Goal: Task Accomplishment & Management: Manage account settings

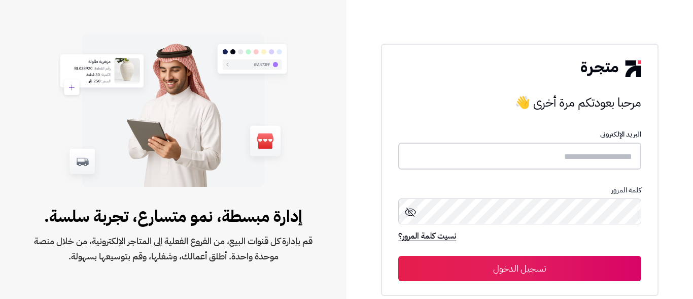
drag, startPoint x: 0, startPoint y: 0, endPoint x: 521, endPoint y: 147, distance: 541.4
click at [521, 147] on input "text" at bounding box center [519, 156] width 243 height 27
click at [523, 153] on input "text" at bounding box center [519, 156] width 243 height 27
type input "*"
type input "**********"
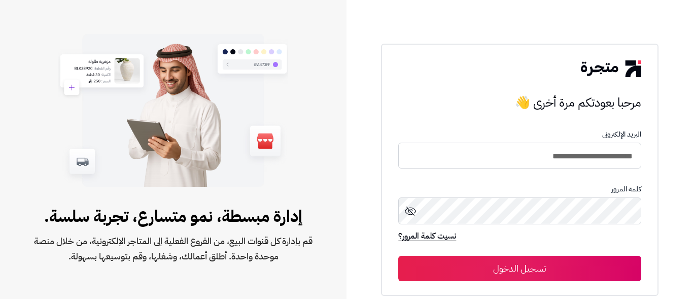
click at [545, 268] on button "تسجيل الدخول" at bounding box center [519, 268] width 243 height 25
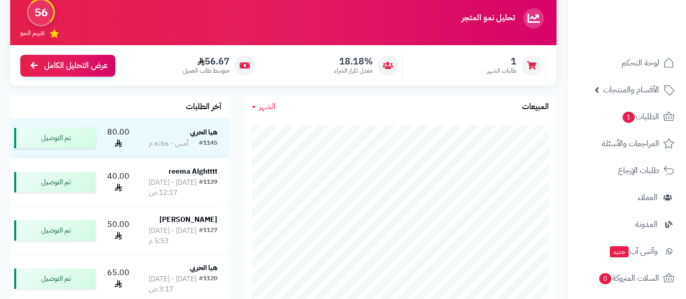
scroll to position [101, 0]
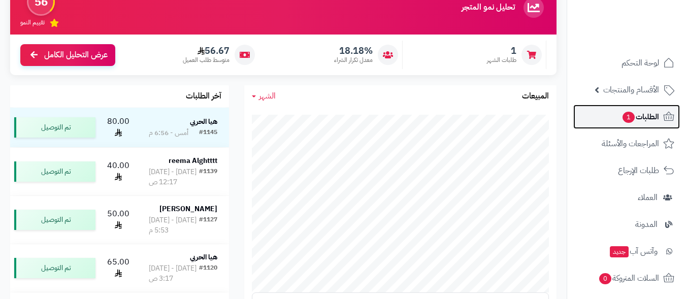
click at [653, 115] on span "الطلبات 1" at bounding box center [640, 117] width 38 height 14
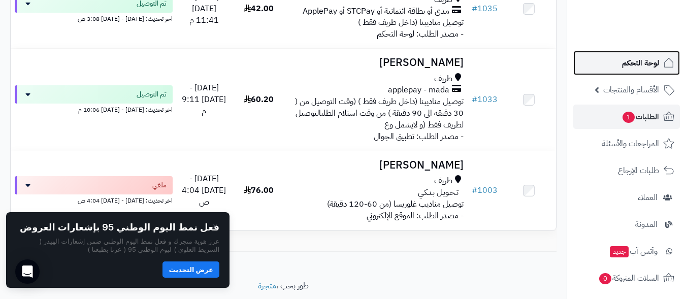
click at [641, 62] on span "لوحة التحكم" at bounding box center [640, 63] width 37 height 14
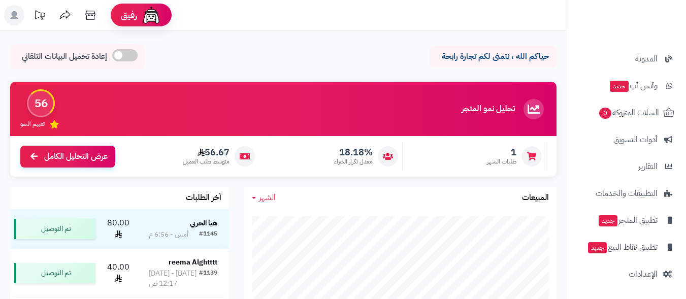
scroll to position [558, 0]
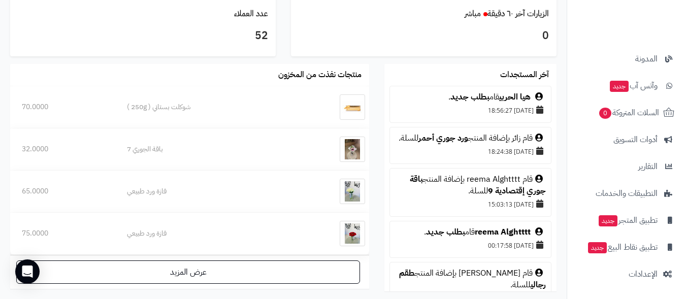
click at [489, 193] on div "قام reema Alghtttt بإضافة المنتج باقة جوري إقتصادية 9 للسلة." at bounding box center [470, 185] width 151 height 23
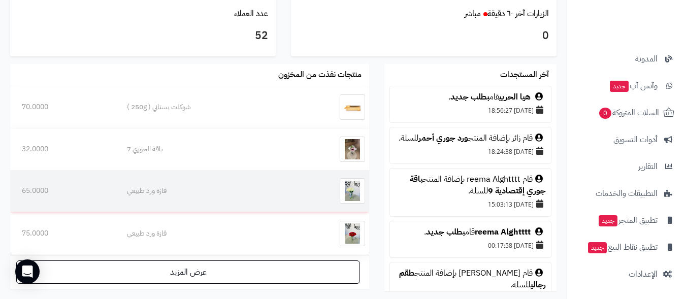
click at [353, 190] on img at bounding box center [351, 190] width 25 height 25
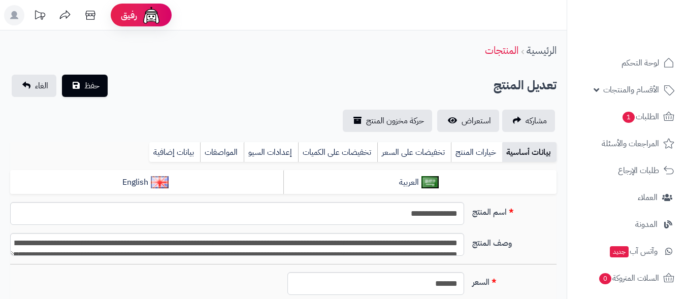
scroll to position [55, 0]
type input "******"
type input "*********"
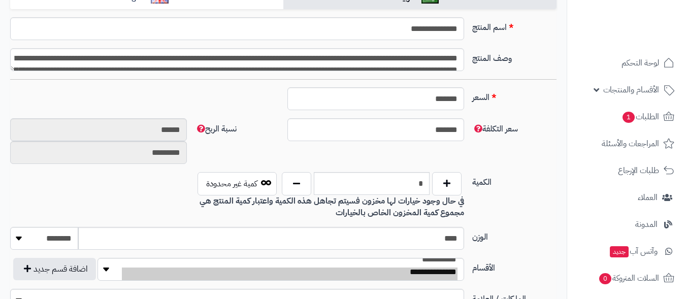
type input "*****"
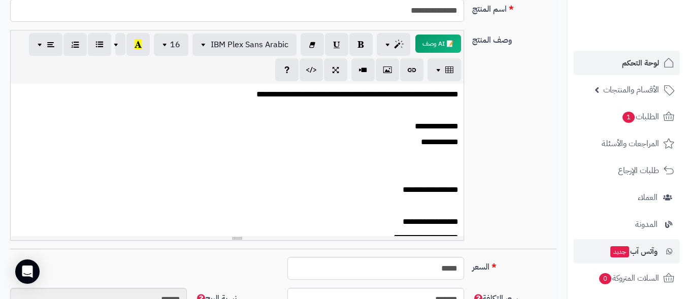
scroll to position [165, 0]
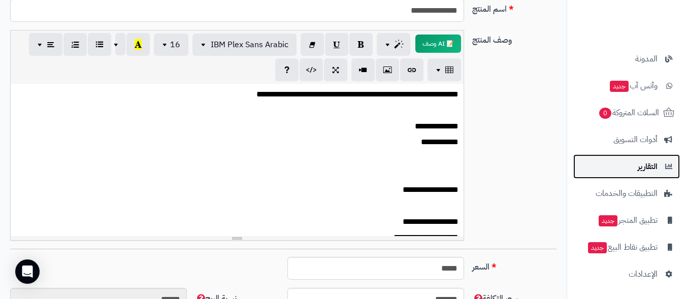
click at [659, 164] on link "التقارير" at bounding box center [626, 166] width 107 height 24
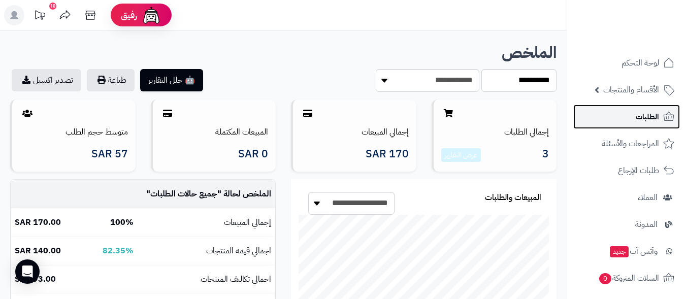
click at [648, 117] on span "الطلبات" at bounding box center [646, 117] width 23 height 14
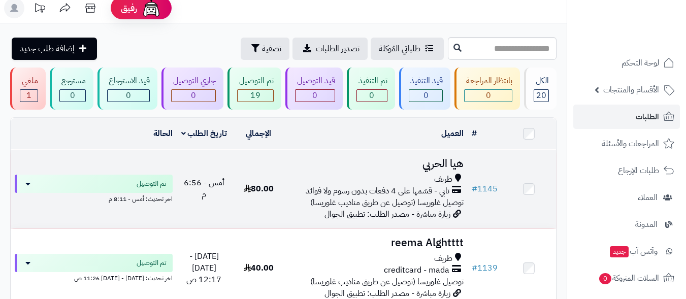
scroll to position [101, 0]
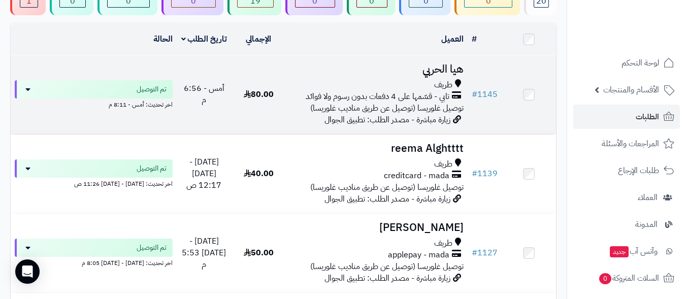
click at [457, 65] on h3 "هيا الحربي" at bounding box center [377, 69] width 174 height 12
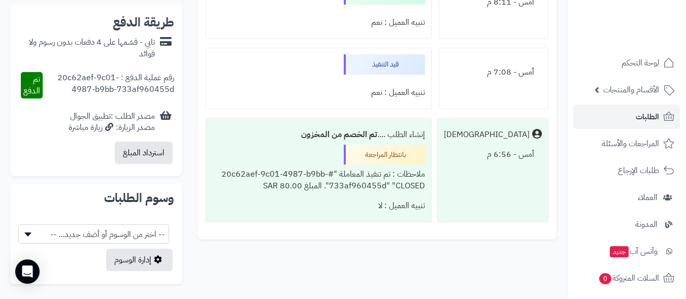
scroll to position [539, 0]
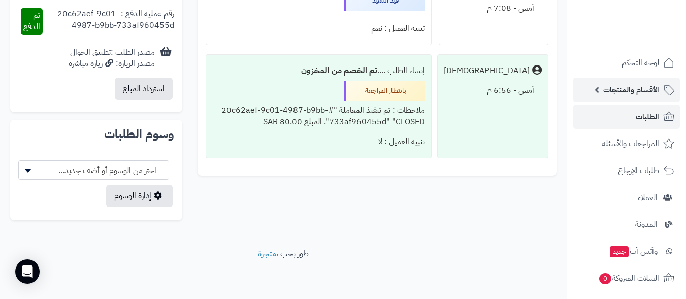
click at [640, 90] on span "الأقسام والمنتجات" at bounding box center [631, 90] width 56 height 14
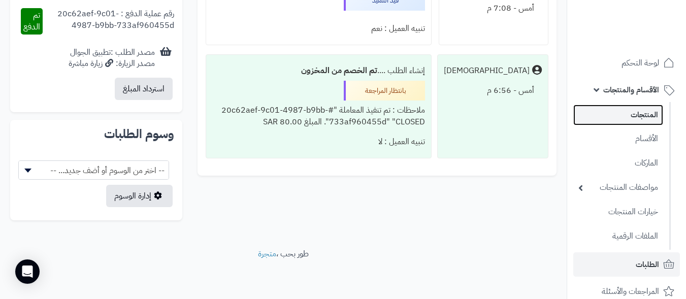
click at [644, 114] on link "المنتجات" at bounding box center [618, 115] width 90 height 21
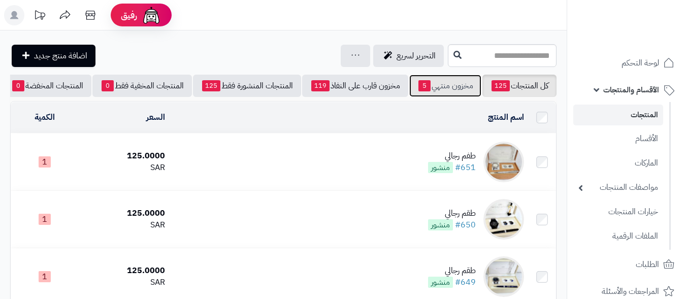
click at [453, 87] on link "مخزون منتهي 5" at bounding box center [445, 86] width 72 height 22
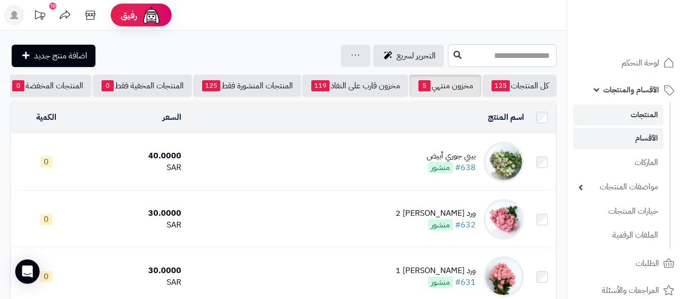
scroll to position [51, 0]
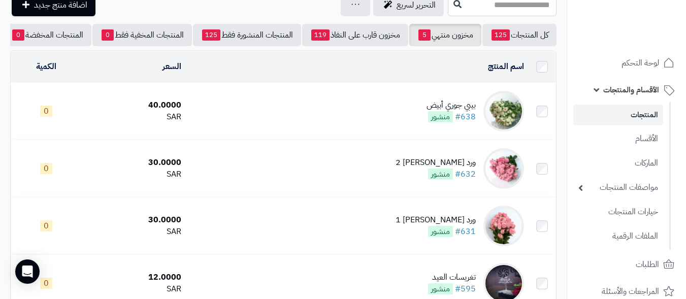
click at [453, 111] on div "بيبي جوري أبيض" at bounding box center [450, 105] width 49 height 12
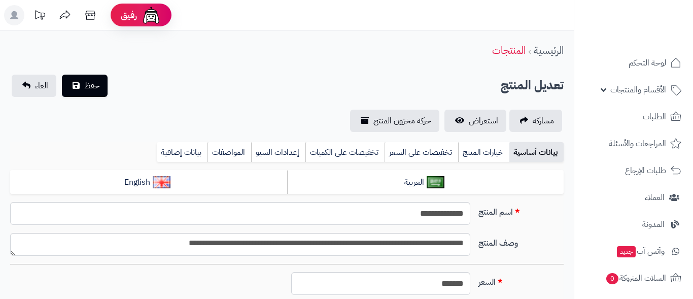
type input "******"
type input "*********"
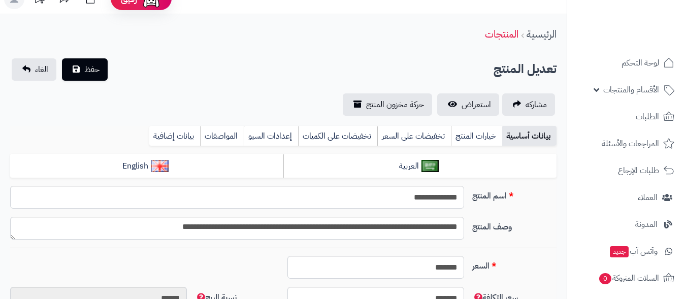
scroll to position [372, 0]
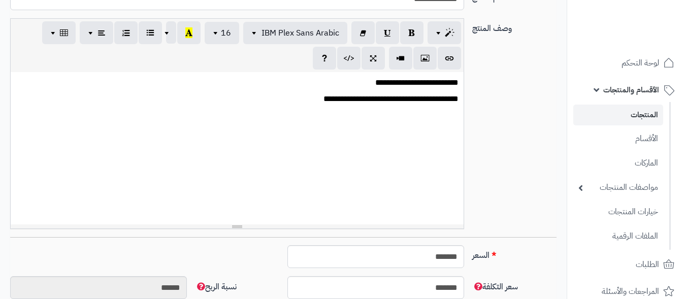
type input "*****"
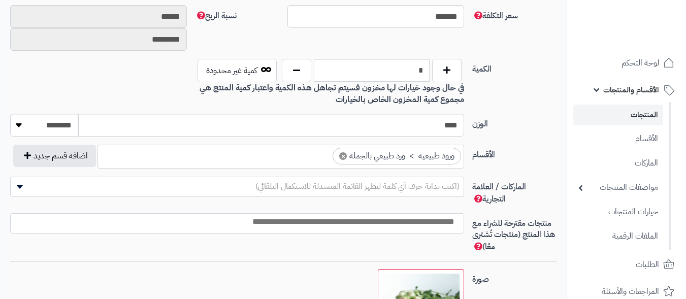
scroll to position [441, 0]
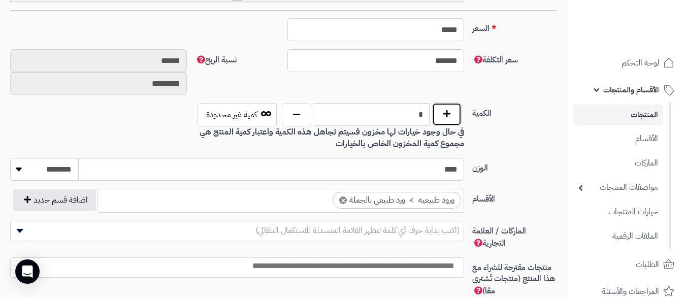
click at [449, 112] on button "button" at bounding box center [446, 114] width 29 height 23
type input "*"
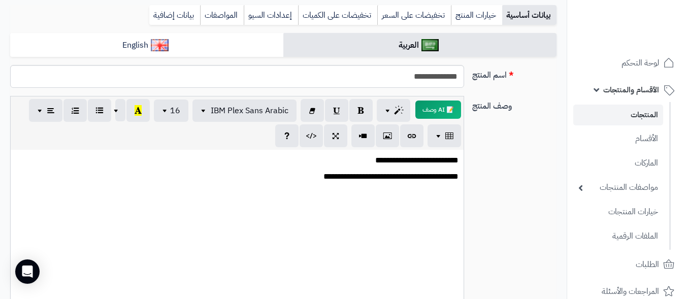
scroll to position [0, 0]
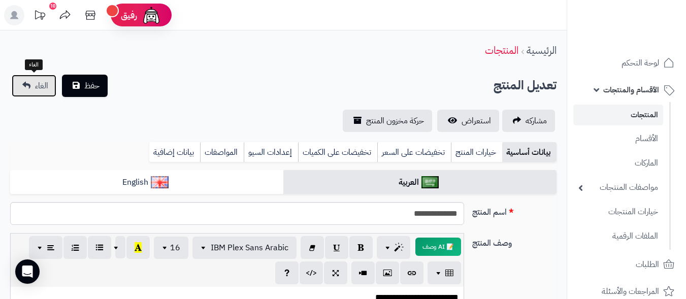
click at [25, 84] on link "الغاء" at bounding box center [34, 86] width 45 height 22
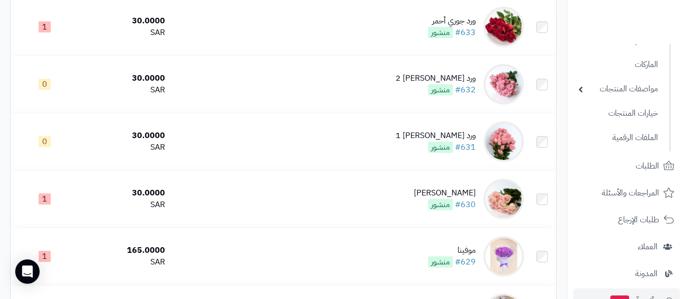
scroll to position [152, 0]
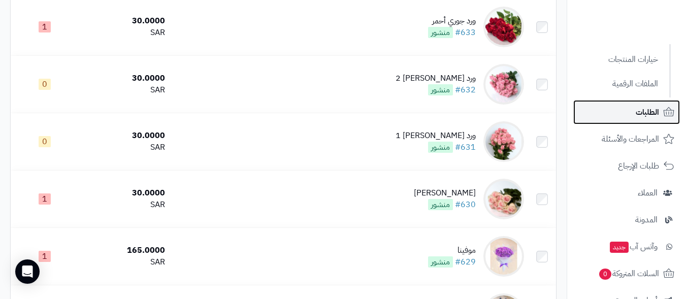
click at [654, 109] on span "الطلبات" at bounding box center [646, 112] width 23 height 14
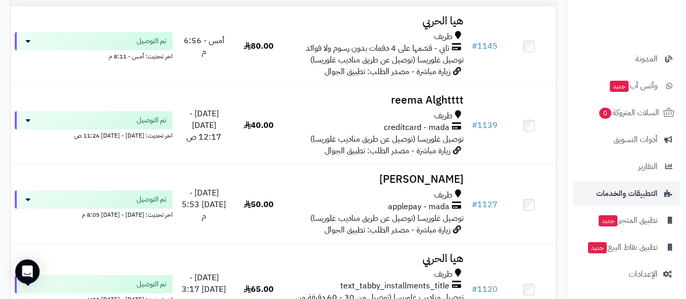
scroll to position [203, 0]
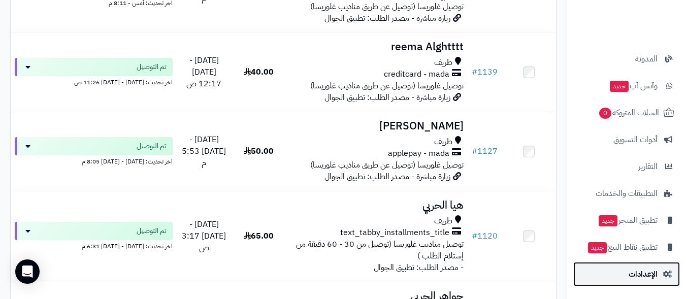
click at [646, 269] on span "الإعدادات" at bounding box center [642, 274] width 29 height 14
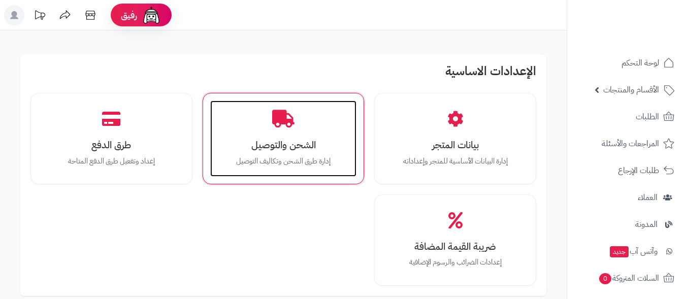
click at [296, 134] on div "الشحن والتوصيل إدارة طرق الشحن وتكاليف التوصيل" at bounding box center [283, 138] width 147 height 76
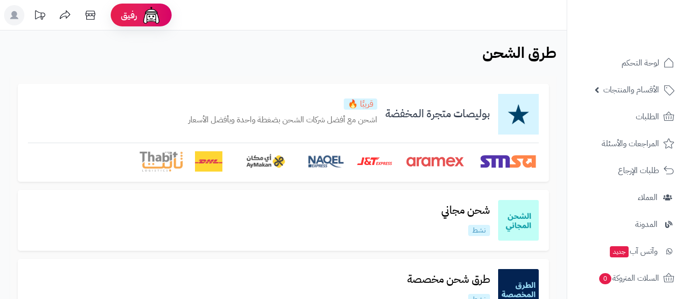
scroll to position [101, 0]
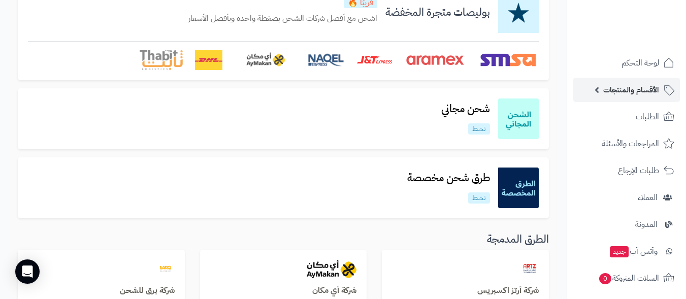
click at [638, 89] on span "الأقسام والمنتجات" at bounding box center [631, 90] width 56 height 14
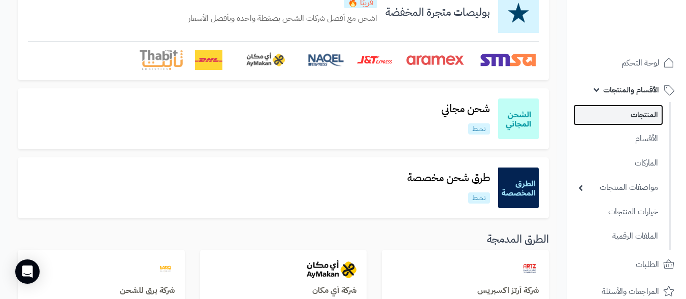
click at [650, 118] on link "المنتجات" at bounding box center [618, 115] width 90 height 21
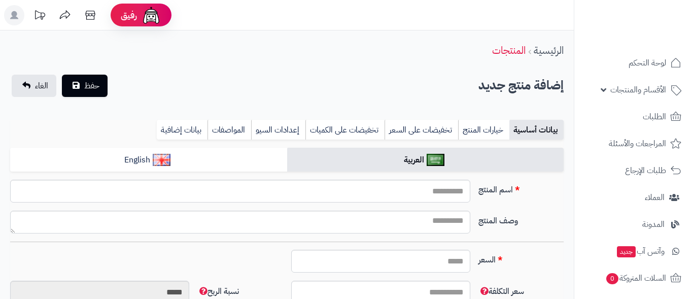
select select
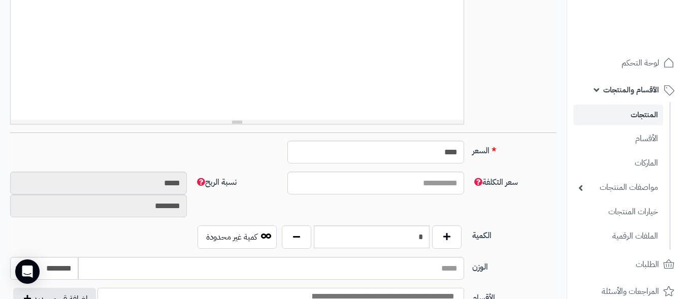
scroll to position [355, 0]
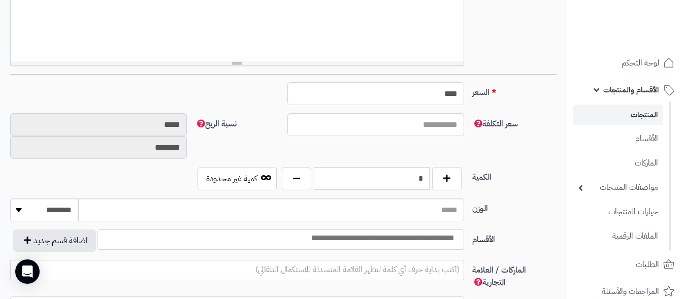
click at [428, 87] on input "****" at bounding box center [375, 93] width 177 height 23
click at [428, 87] on input "*******" at bounding box center [375, 93] width 177 height 23
type input "***"
click at [422, 129] on input "سعر التكلفة" at bounding box center [375, 124] width 177 height 23
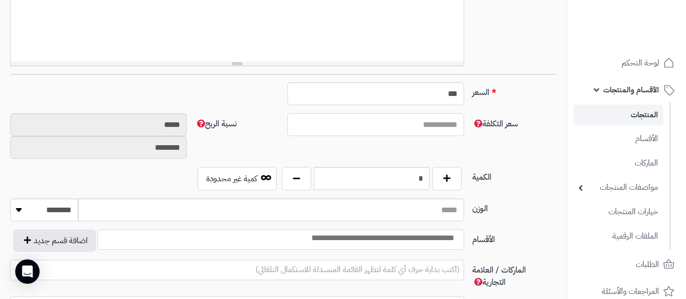
type input "*"
type input "********"
type input "*********"
type input "**"
type input "*******"
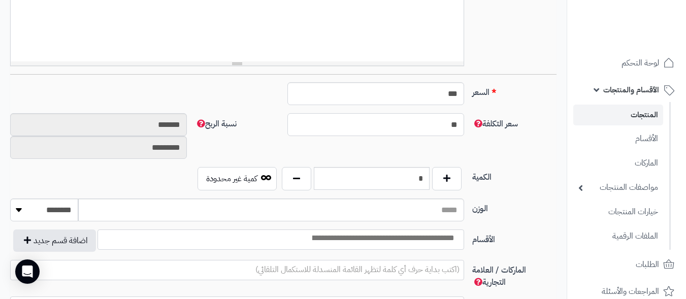
type input "*********"
type input "**"
type input "*"
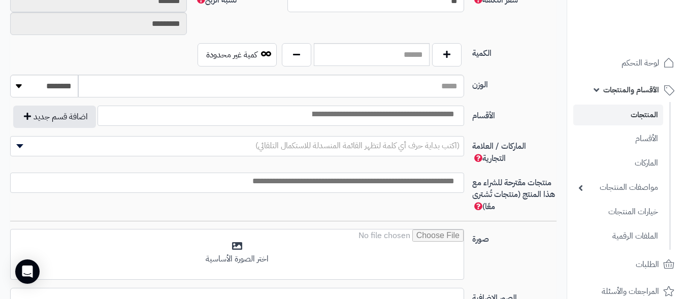
scroll to position [507, 0]
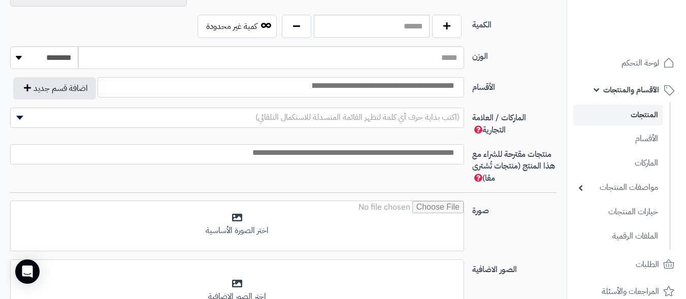
click at [327, 91] on input "search" at bounding box center [382, 86] width 157 height 12
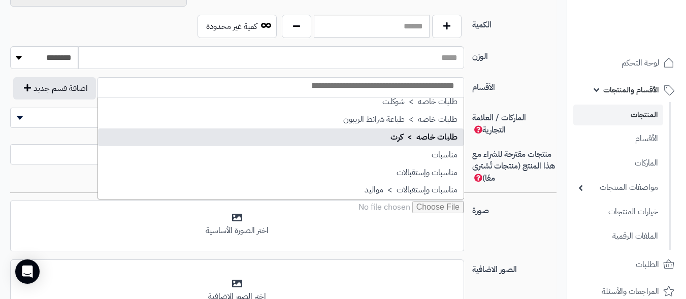
scroll to position [203, 0]
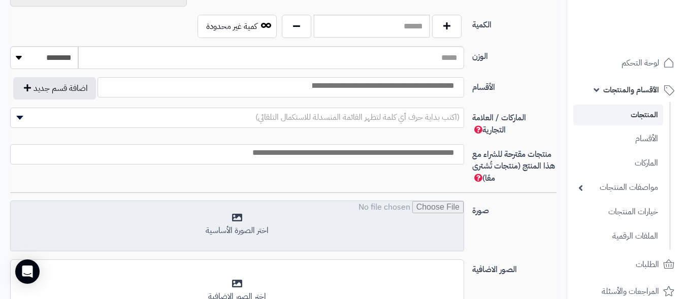
click at [242, 218] on input "file" at bounding box center [237, 226] width 453 height 51
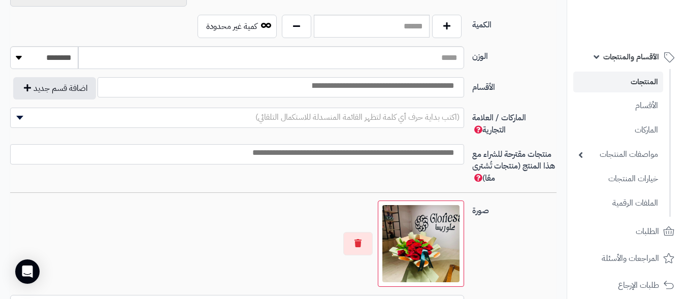
scroll to position [51, 0]
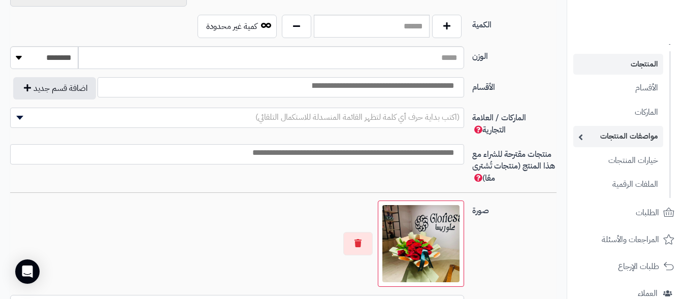
click at [639, 134] on link "مواصفات المنتجات" at bounding box center [618, 136] width 90 height 21
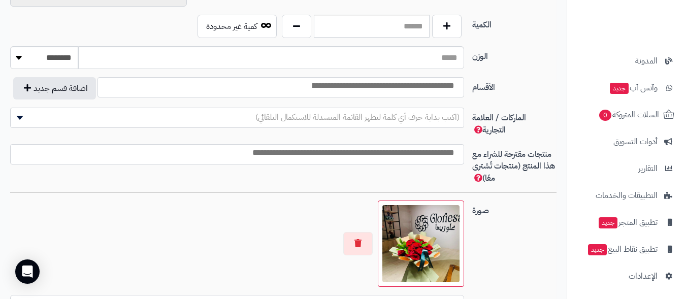
scroll to position [364, 0]
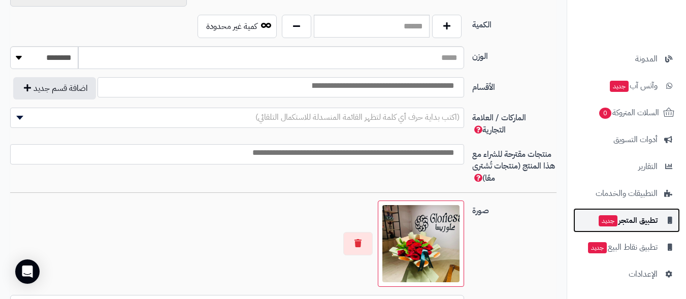
click at [640, 226] on span "تطبيق المتجر جديد" at bounding box center [627, 220] width 60 height 14
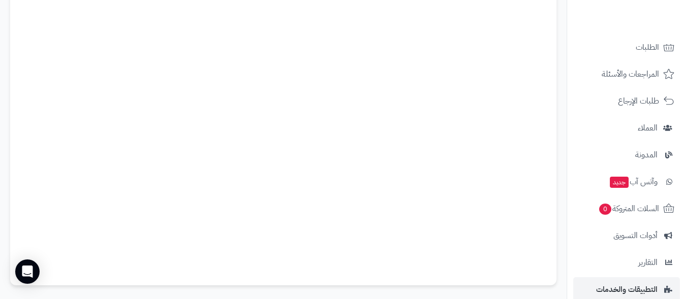
scroll to position [64, 0]
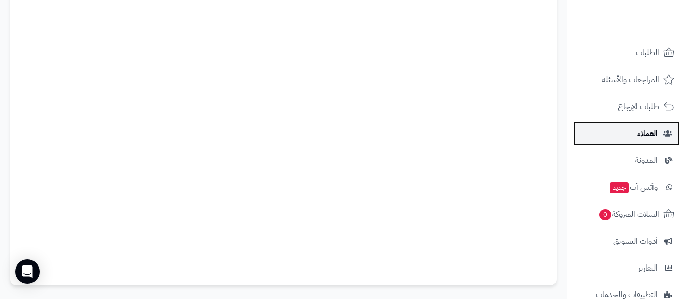
click at [658, 129] on link "العملاء" at bounding box center [626, 133] width 107 height 24
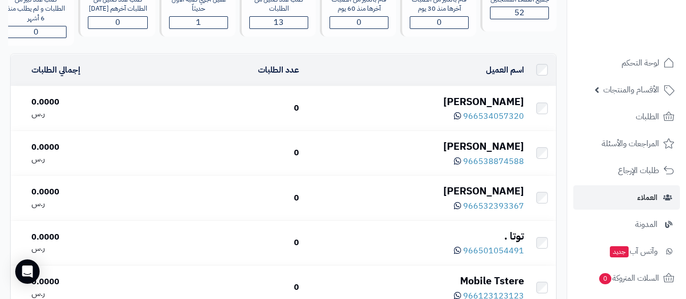
scroll to position [152, 0]
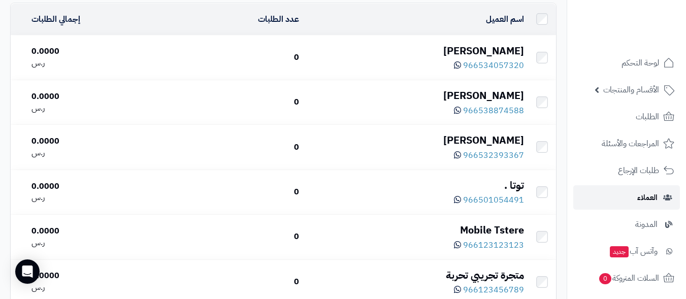
click at [645, 195] on span "العملاء" at bounding box center [647, 197] width 20 height 14
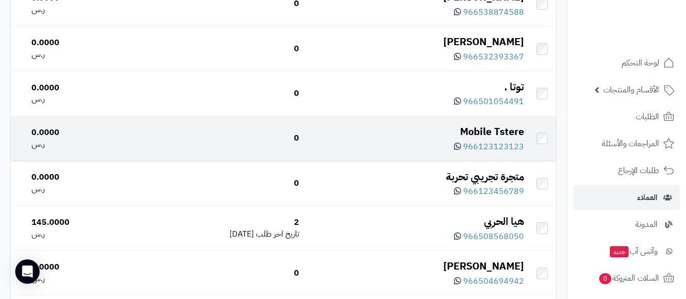
scroll to position [254, 0]
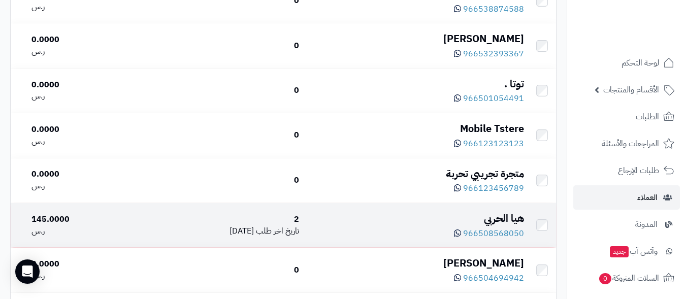
click at [510, 225] on div "هيا الحربي" at bounding box center [415, 218] width 217 height 15
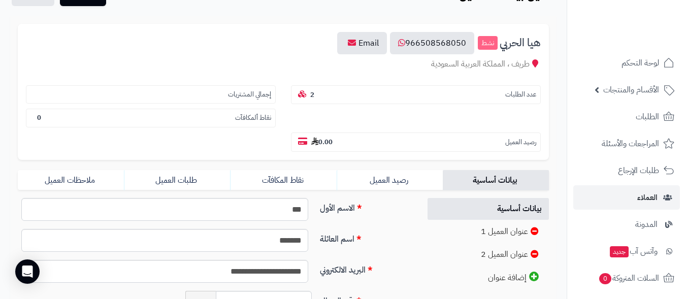
scroll to position [101, 0]
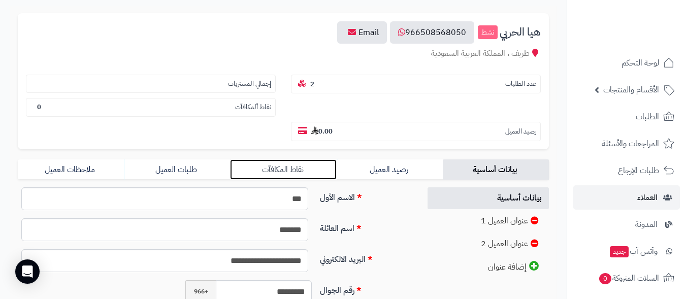
click at [284, 162] on link "نقاط المكافآت" at bounding box center [283, 169] width 106 height 20
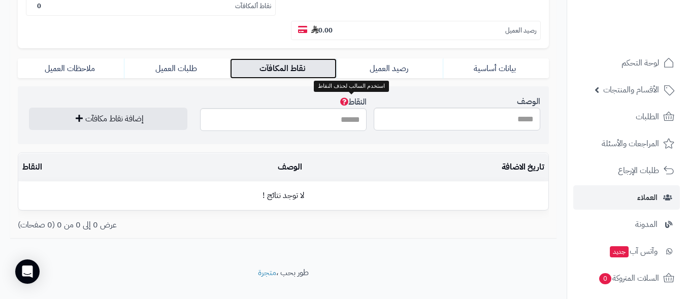
scroll to position [203, 0]
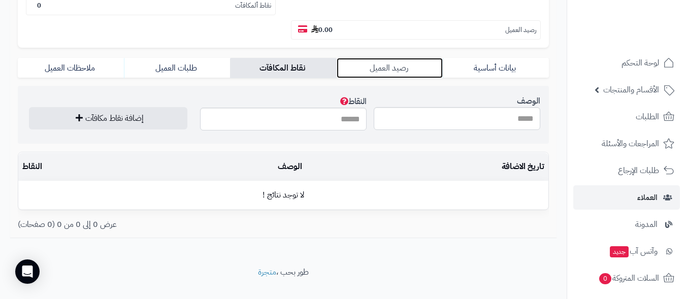
click at [389, 66] on link "رصيد العميل" at bounding box center [389, 68] width 106 height 20
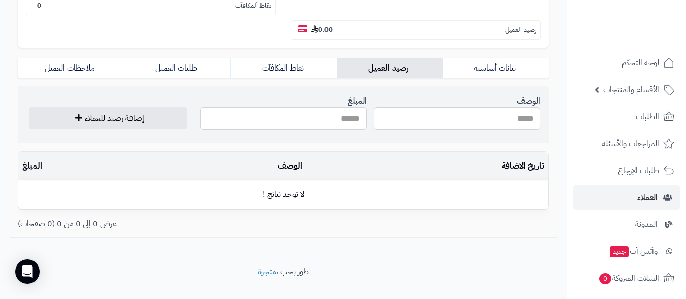
click at [349, 126] on input "المبلغ" at bounding box center [283, 118] width 166 height 23
type input "**"
click at [89, 64] on link "ملاحظات العميل" at bounding box center [71, 68] width 106 height 20
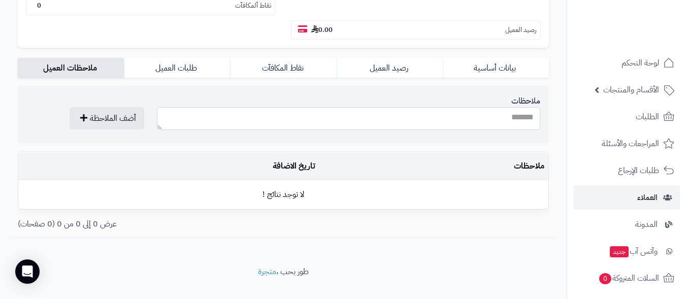
click at [432, 125] on textarea "ملاحظات" at bounding box center [349, 118] width 384 height 23
click at [187, 66] on link "طلبات العميل" at bounding box center [177, 68] width 106 height 20
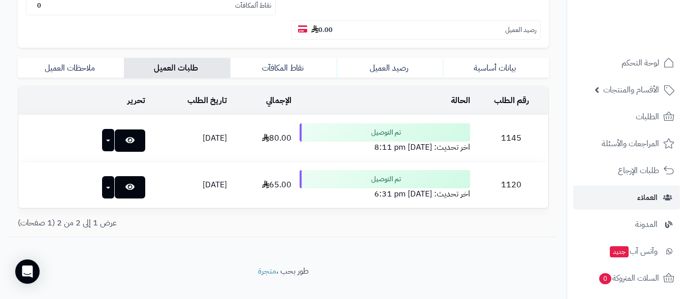
click at [102, 142] on button "button" at bounding box center [108, 140] width 13 height 22
click at [125, 136] on icon at bounding box center [129, 140] width 9 height 8
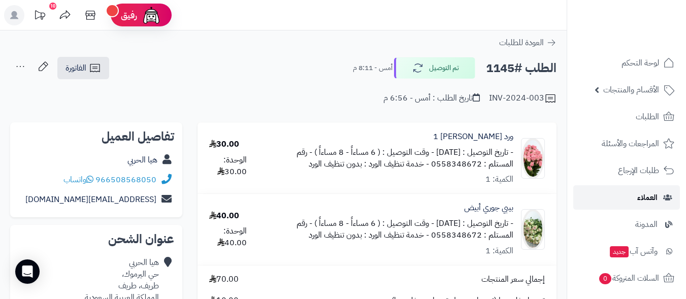
click at [663, 197] on icon at bounding box center [667, 197] width 9 height 7
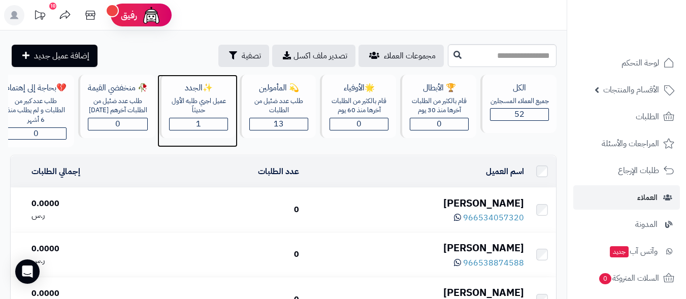
click at [196, 120] on span "1" at bounding box center [198, 124] width 5 height 12
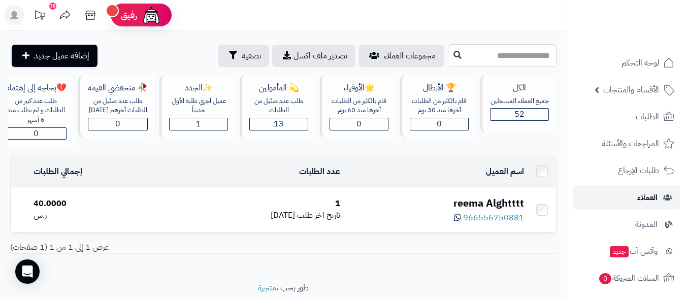
click at [651, 193] on span "العملاء" at bounding box center [647, 197] width 20 height 14
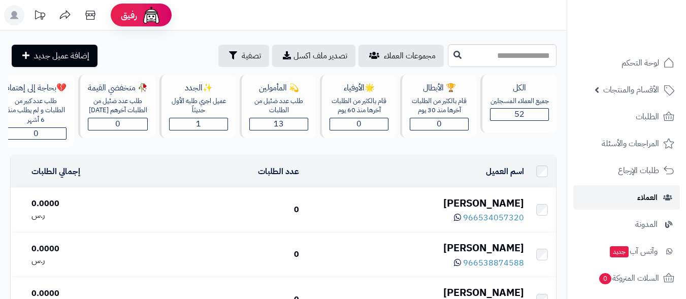
click at [651, 193] on span "العملاء" at bounding box center [647, 197] width 20 height 14
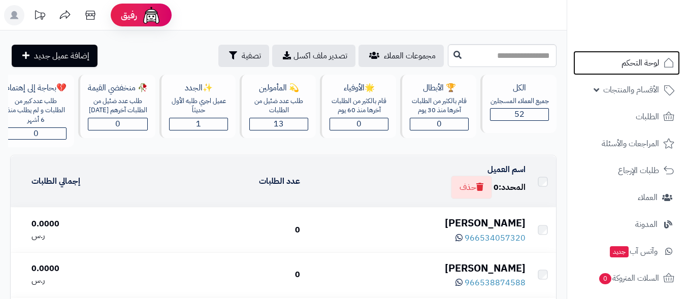
click at [648, 62] on span "لوحة التحكم" at bounding box center [640, 63] width 38 height 14
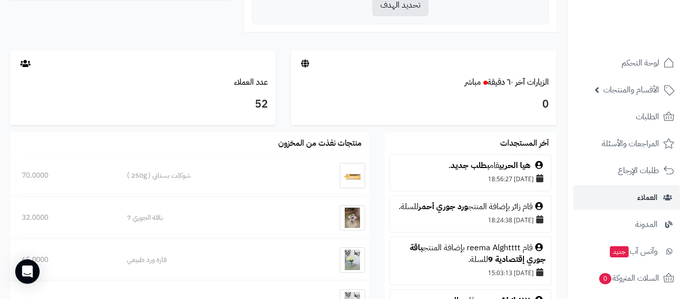
scroll to position [507, 0]
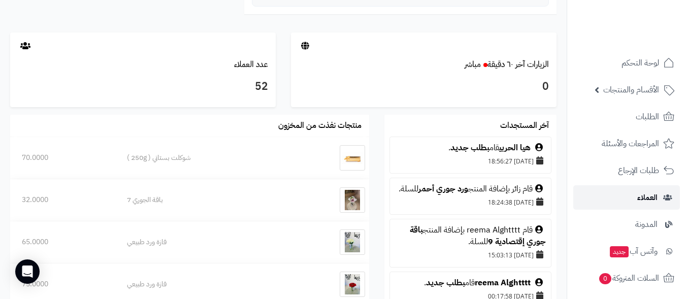
click at [646, 196] on span "العملاء" at bounding box center [647, 197] width 20 height 14
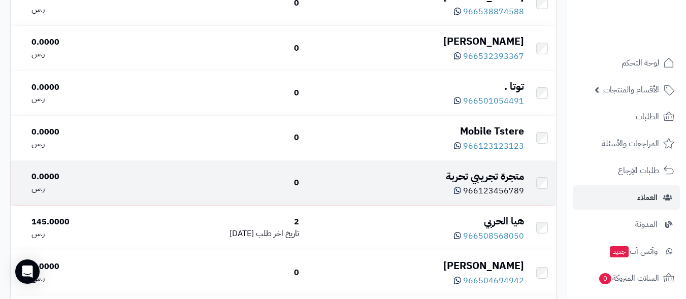
scroll to position [254, 0]
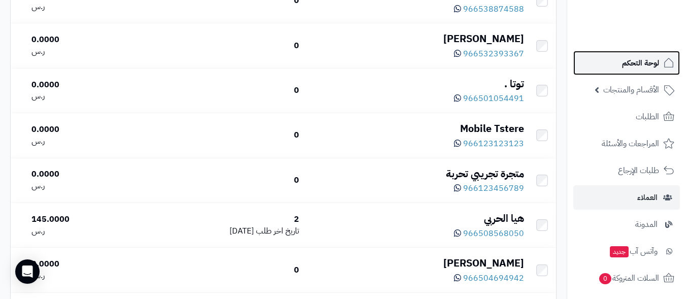
click at [638, 65] on span "لوحة التحكم" at bounding box center [640, 63] width 37 height 14
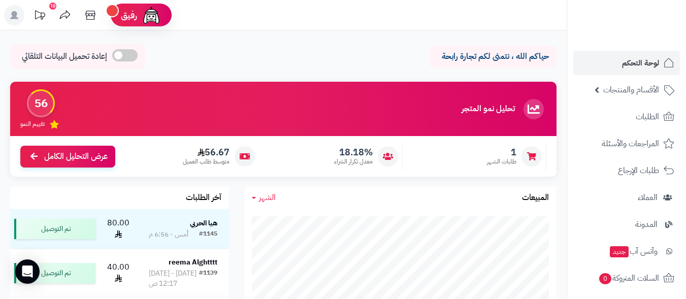
click at [115, 53] on span at bounding box center [124, 55] width 25 height 12
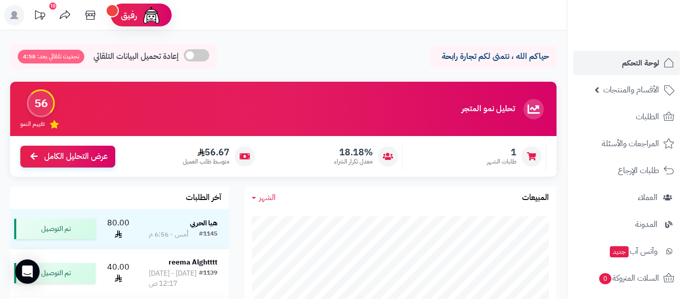
click at [201, 56] on span at bounding box center [196, 55] width 25 height 12
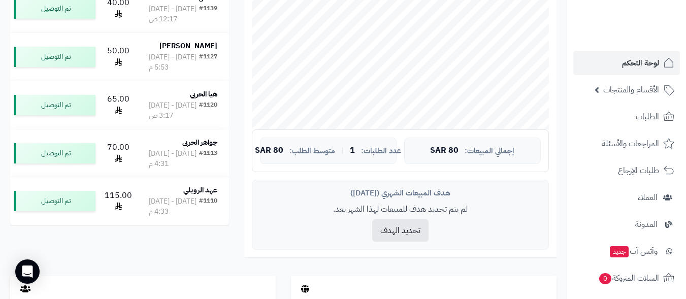
scroll to position [558, 0]
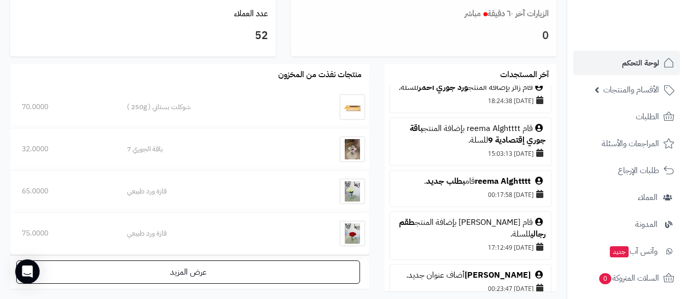
scroll to position [152, 0]
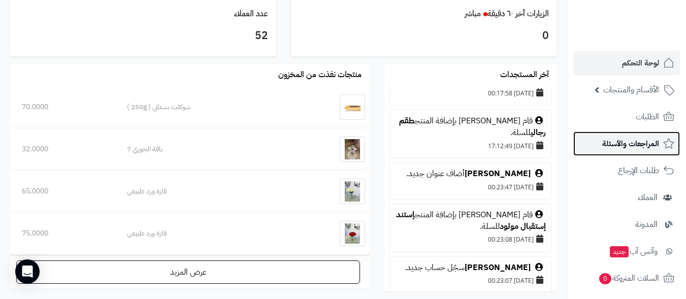
click at [635, 142] on span "المراجعات والأسئلة" at bounding box center [630, 143] width 57 height 14
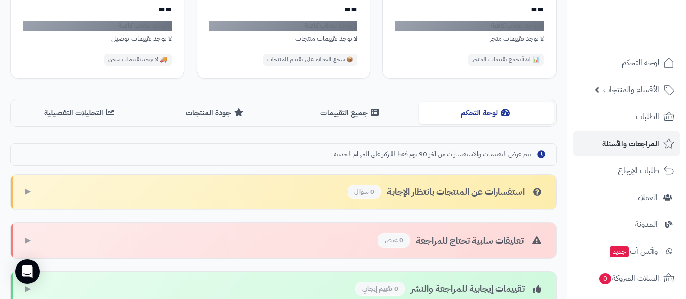
scroll to position [91, 0]
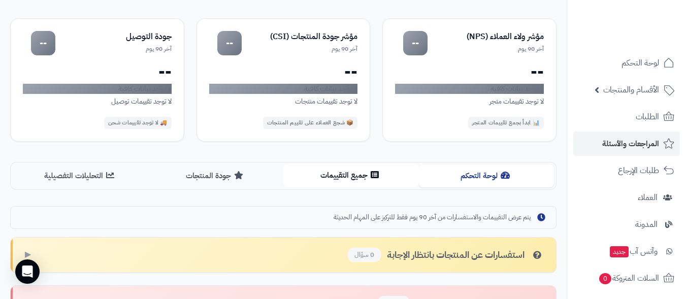
click at [342, 170] on button "جميع التقييمات" at bounding box center [350, 175] width 135 height 23
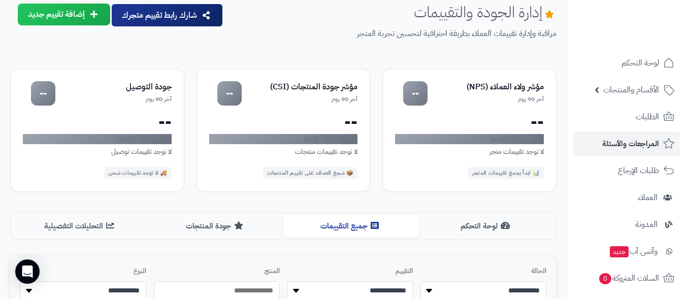
scroll to position [0, 0]
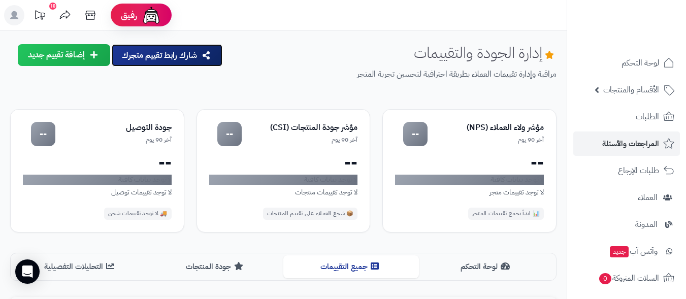
click at [184, 57] on button "شارك رابط تقييم متجرك" at bounding box center [167, 55] width 111 height 22
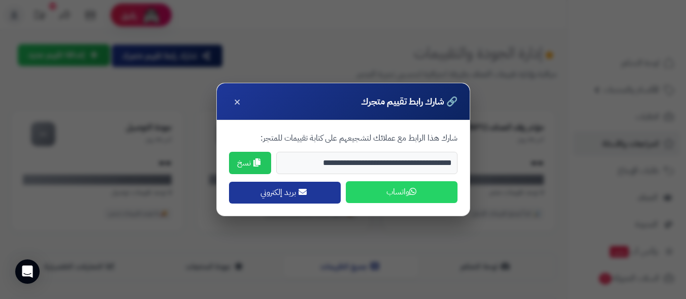
click at [387, 187] on button "واتساب" at bounding box center [402, 192] width 112 height 22
click at [234, 99] on span "×" at bounding box center [236, 100] width 7 height 17
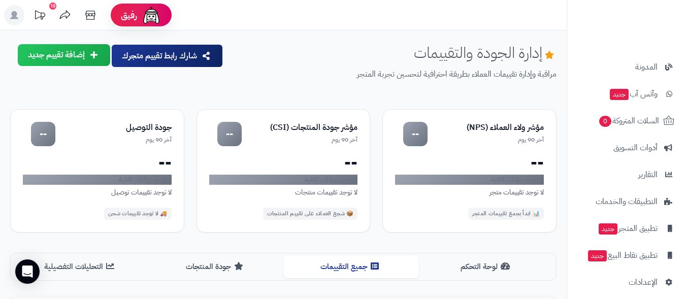
scroll to position [165, 0]
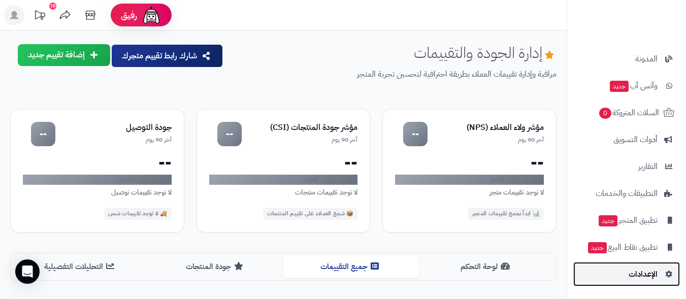
click at [640, 272] on span "الإعدادات" at bounding box center [642, 274] width 29 height 14
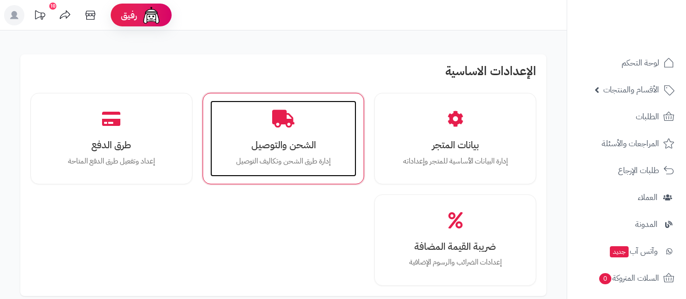
click at [283, 135] on div "الشحن والتوصيل إدارة طرق الشحن وتكاليف التوصيل" at bounding box center [283, 138] width 147 height 76
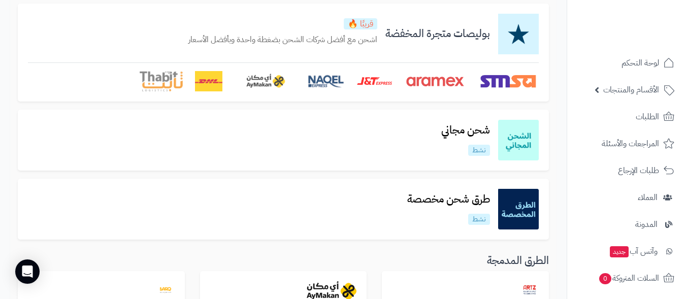
scroll to position [29, 0]
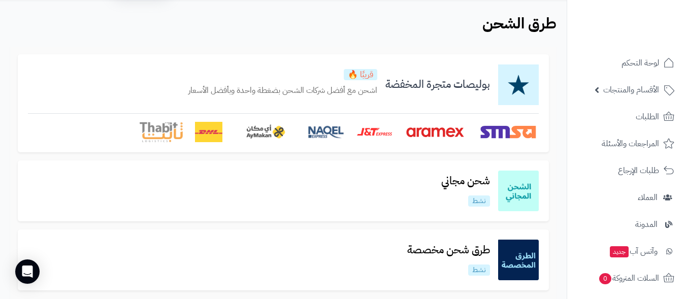
click at [453, 128] on img at bounding box center [434, 132] width 61 height 20
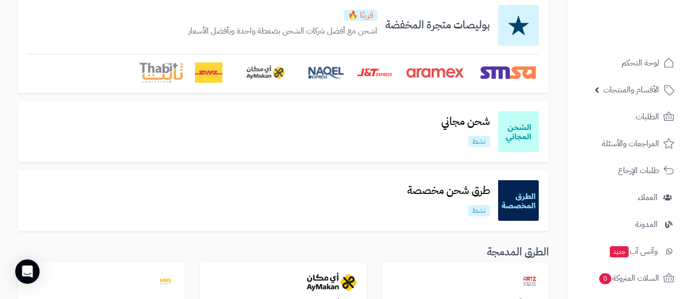
scroll to position [131, 0]
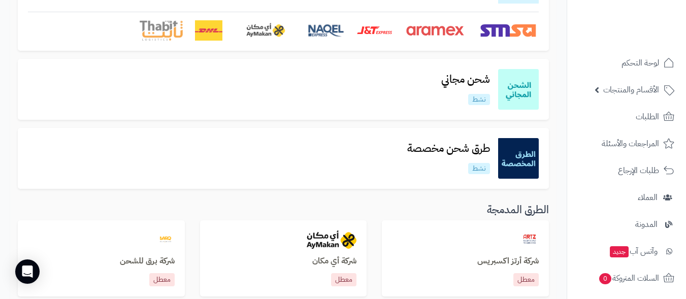
click at [518, 144] on img at bounding box center [518, 158] width 41 height 41
click at [505, 151] on img at bounding box center [518, 158] width 41 height 41
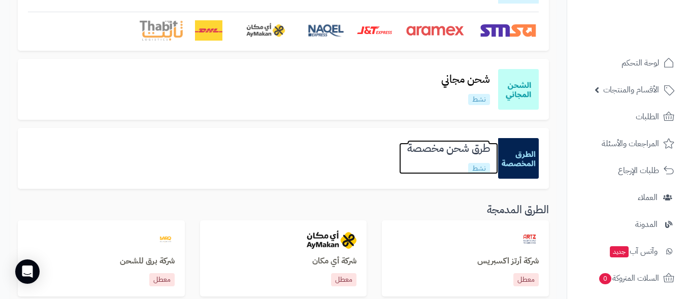
click at [454, 145] on h3 "طرق شحن مخصصة" at bounding box center [448, 149] width 99 height 12
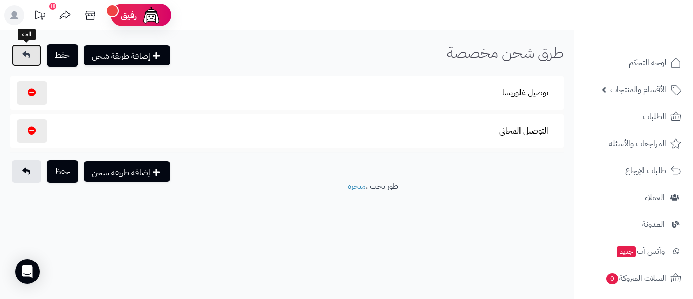
click at [23, 50] on link at bounding box center [26, 55] width 29 height 22
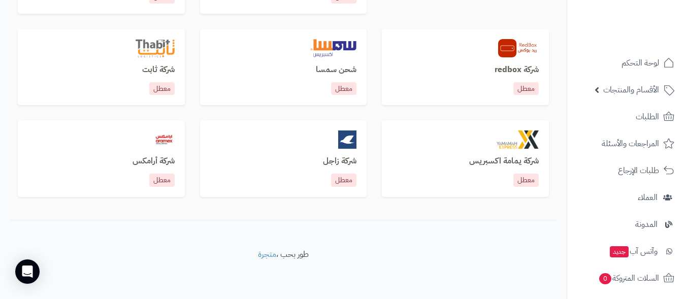
scroll to position [689, 0]
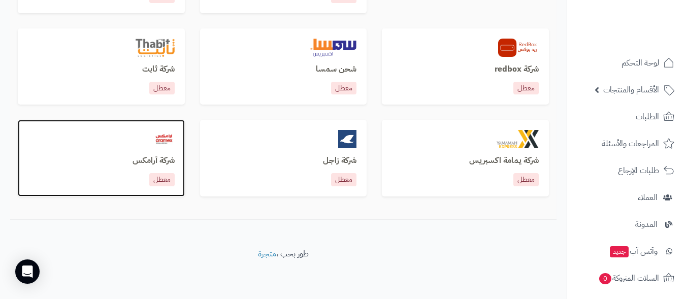
click at [165, 142] on img at bounding box center [163, 139] width 21 height 18
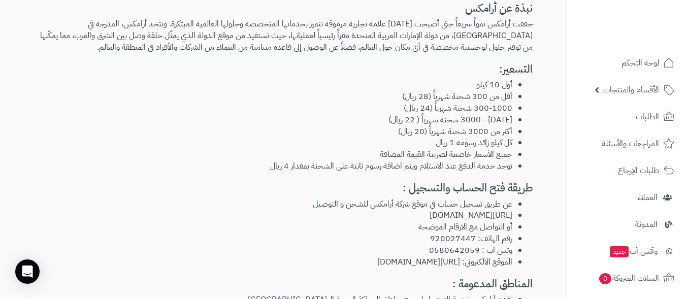
scroll to position [113, 0]
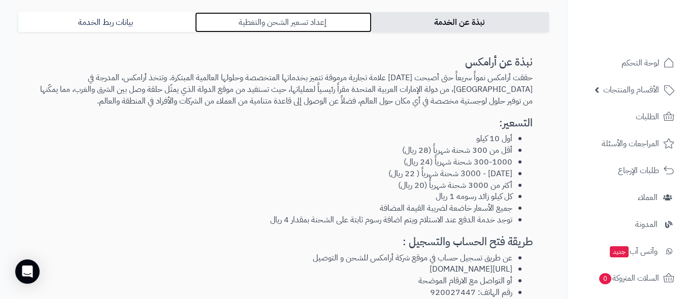
click at [298, 21] on link "إعداد تسعير الشحن والتغطية" at bounding box center [283, 22] width 177 height 20
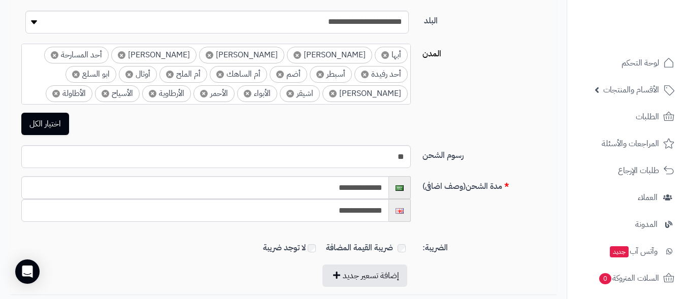
scroll to position [411, 0]
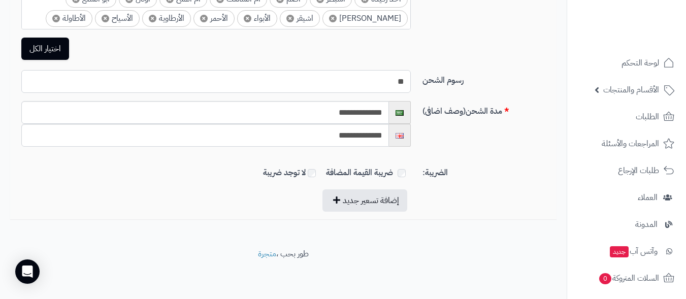
click at [390, 83] on input "**" at bounding box center [215, 81] width 389 height 23
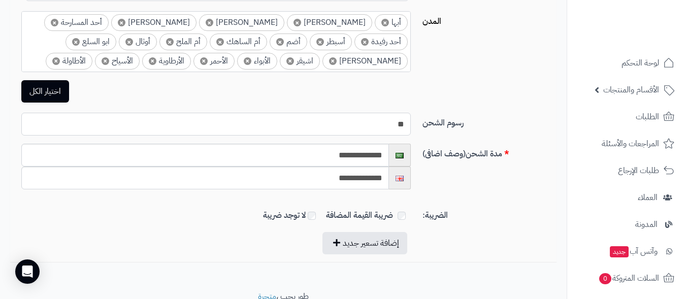
scroll to position [309, 0]
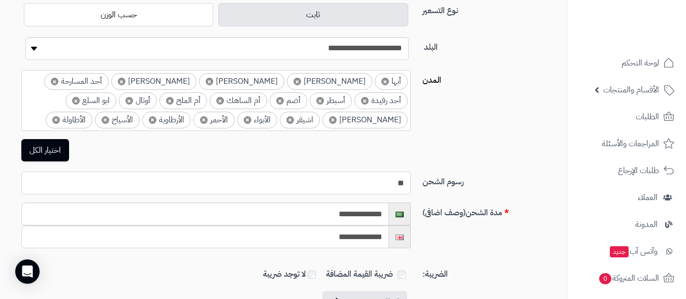
type input "**"
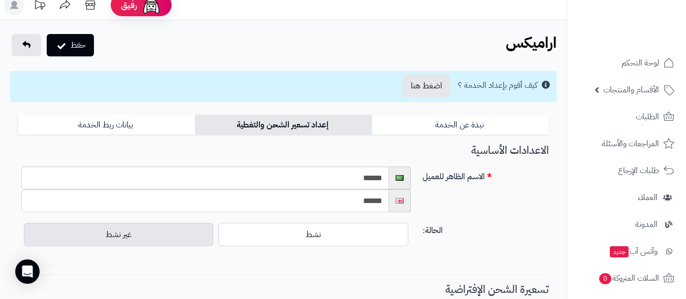
scroll to position [0, 0]
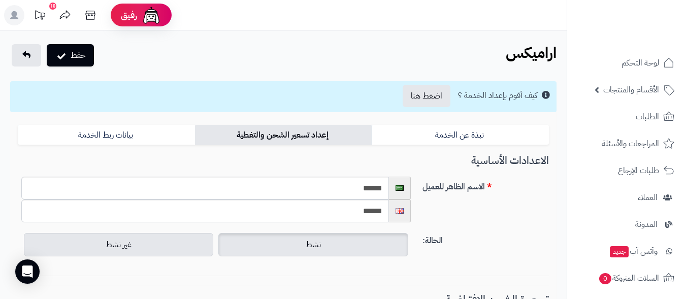
click at [304, 249] on label "نشط" at bounding box center [312, 244] width 189 height 23
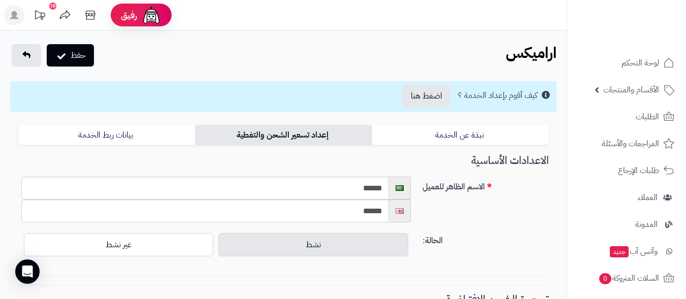
click at [135, 257] on div "نشط غير نشط" at bounding box center [215, 244] width 389 height 28
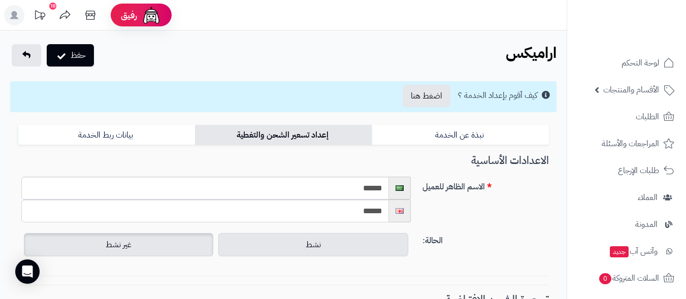
click at [142, 247] on label "غير نشط" at bounding box center [118, 244] width 189 height 23
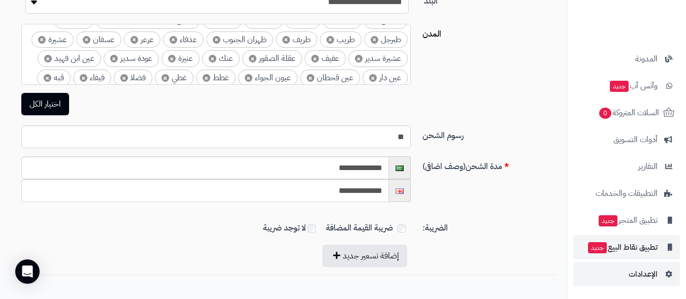
scroll to position [411, 0]
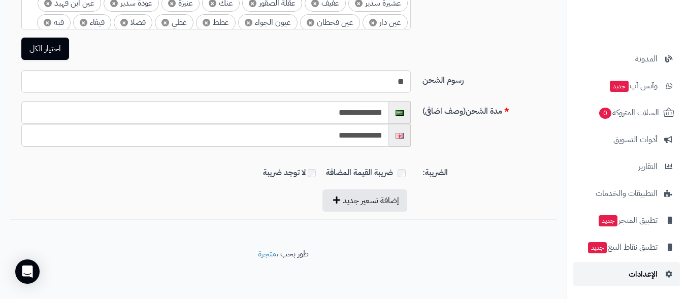
click at [636, 267] on span "الإعدادات" at bounding box center [642, 274] width 29 height 14
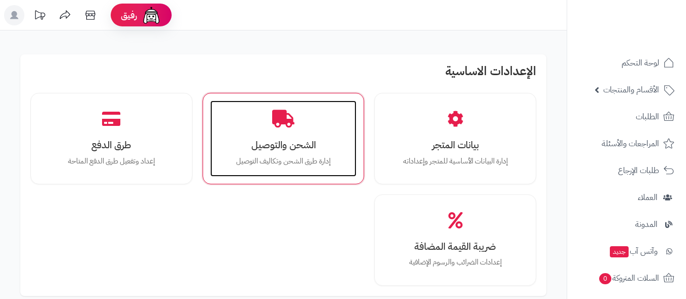
click at [262, 132] on div "الشحن والتوصيل إدارة طرق الشحن وتكاليف التوصيل" at bounding box center [283, 138] width 147 height 76
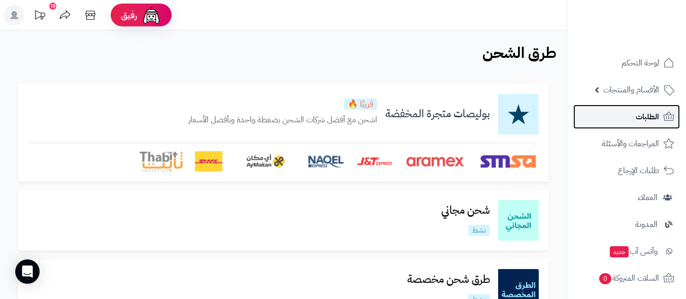
click at [640, 119] on span "الطلبات" at bounding box center [646, 117] width 23 height 14
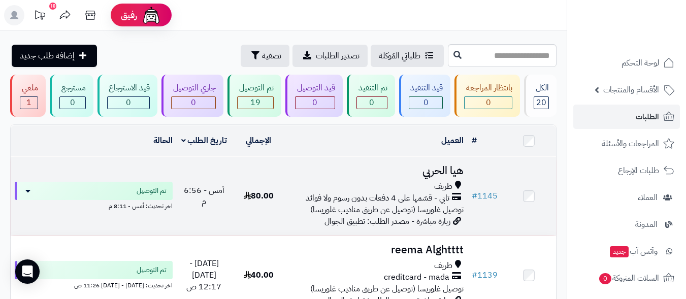
click at [458, 169] on h3 "هيا الحربي" at bounding box center [377, 171] width 174 height 12
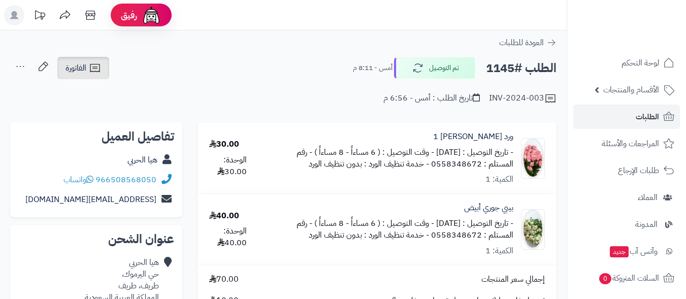
click at [86, 65] on span "الفاتورة" at bounding box center [75, 68] width 21 height 12
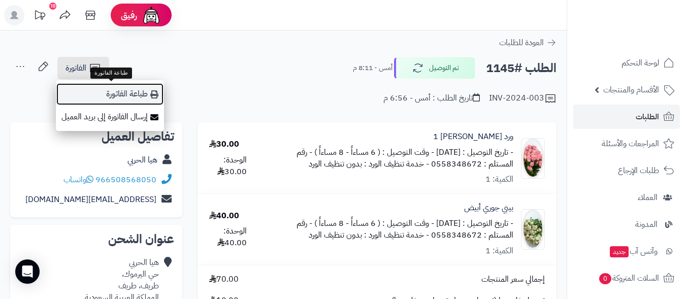
click at [124, 95] on link "طباعة الفاتورة" at bounding box center [110, 94] width 108 height 23
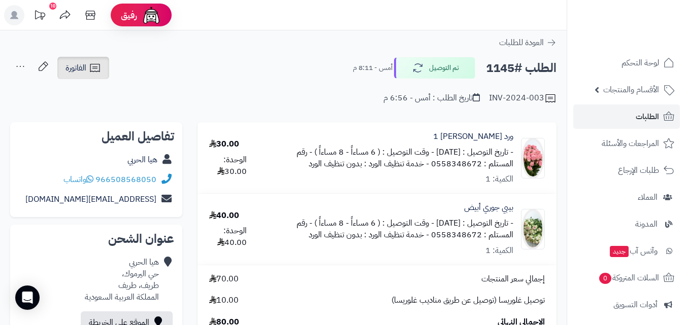
click at [79, 61] on link "الفاتورة" at bounding box center [83, 68] width 52 height 22
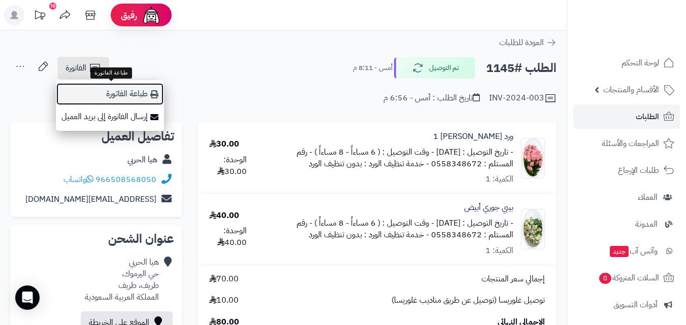
click at [133, 93] on link "طباعة الفاتورة" at bounding box center [110, 94] width 108 height 23
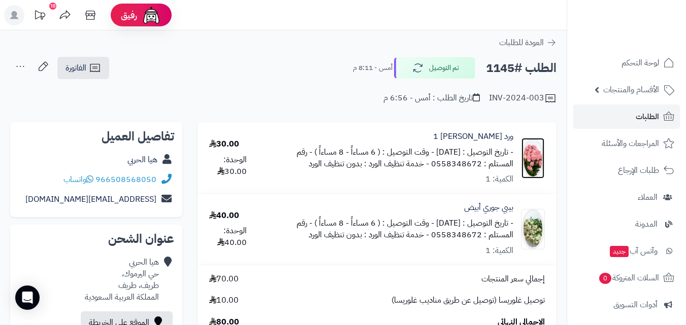
click at [526, 160] on img at bounding box center [532, 158] width 23 height 41
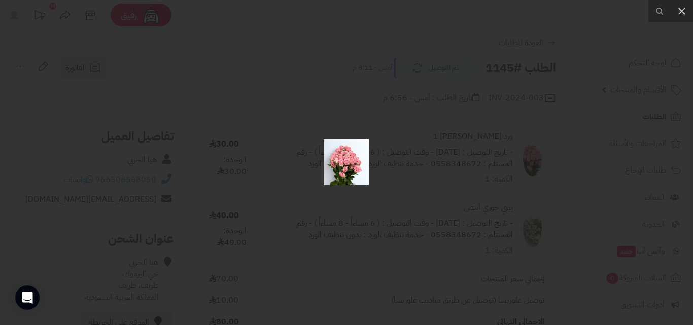
click at [350, 168] on img at bounding box center [346, 163] width 45 height 46
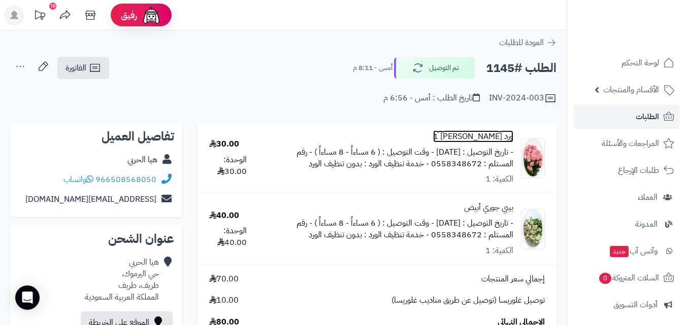
click at [483, 133] on link "ورد جوري وردي 1" at bounding box center [473, 137] width 80 height 12
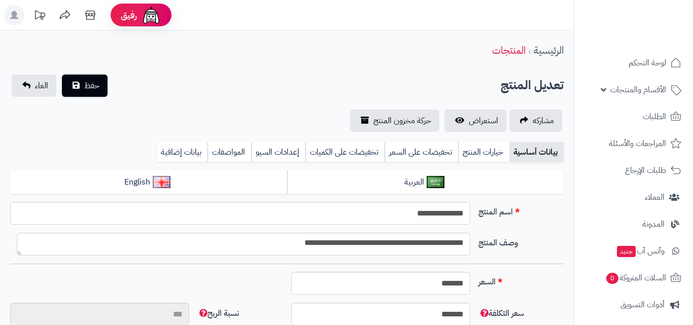
type input "******"
type input "*********"
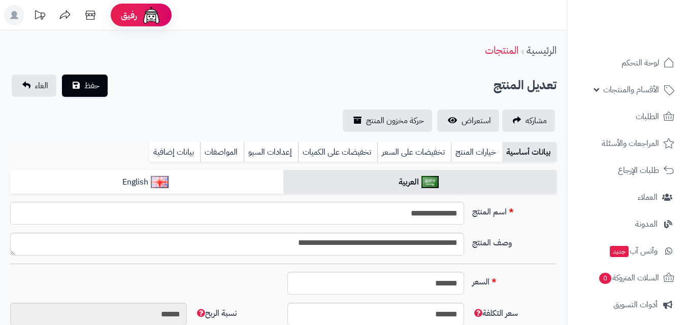
scroll to position [372, 0]
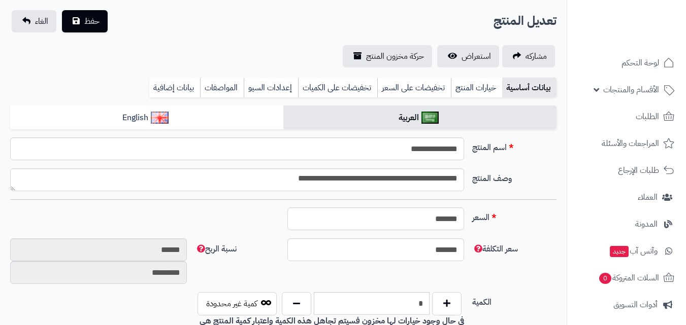
type input "*****"
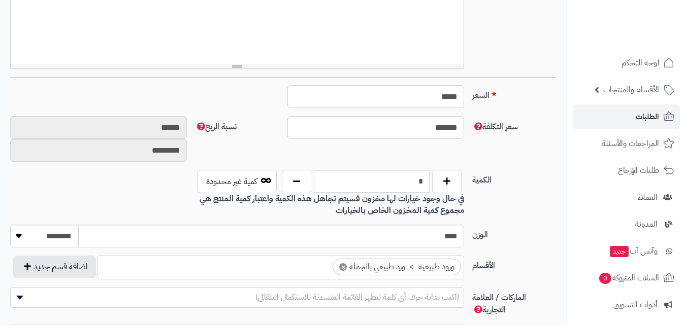
scroll to position [471, 0]
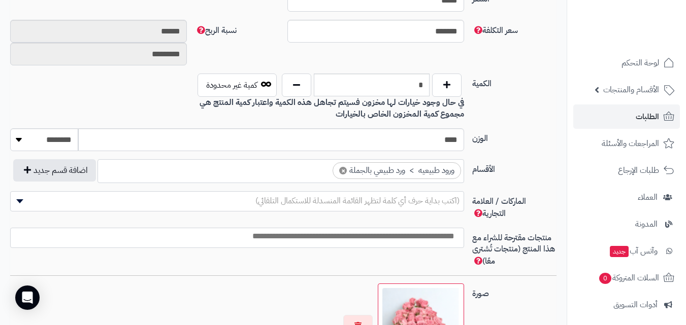
click at [407, 288] on img at bounding box center [420, 326] width 77 height 77
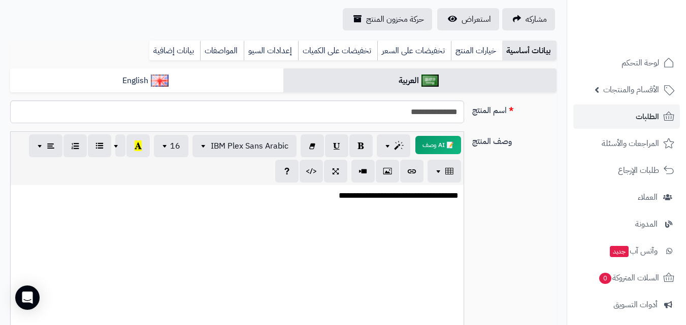
scroll to position [0, 0]
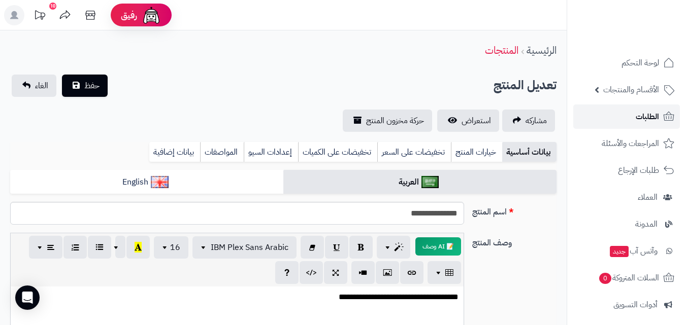
click at [652, 111] on span "الطلبات" at bounding box center [646, 117] width 23 height 14
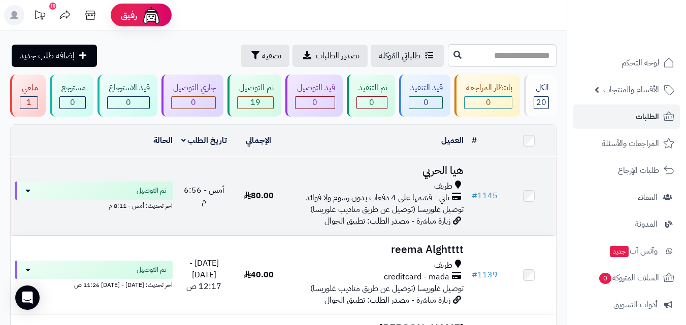
click at [442, 167] on h3 "هيا الحربي" at bounding box center [377, 171] width 174 height 12
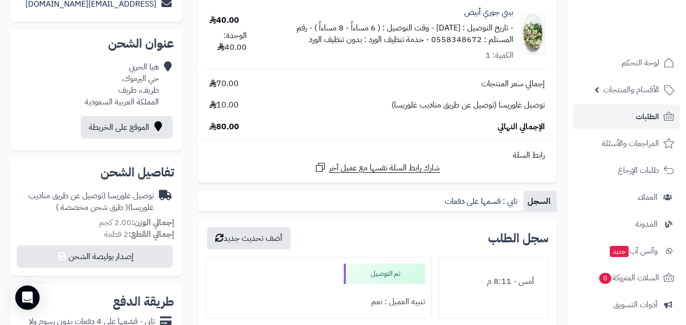
scroll to position [254, 0]
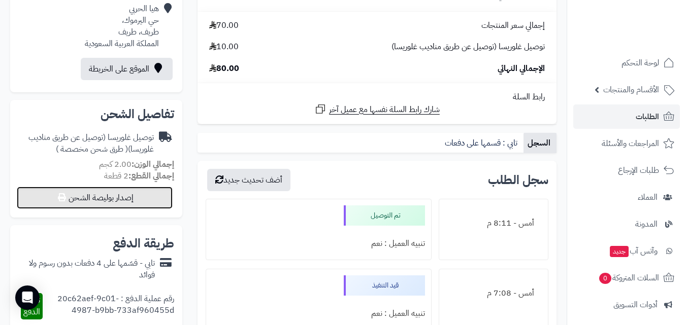
click at [99, 202] on button "إصدار بوليصة الشحن" at bounding box center [95, 198] width 156 height 22
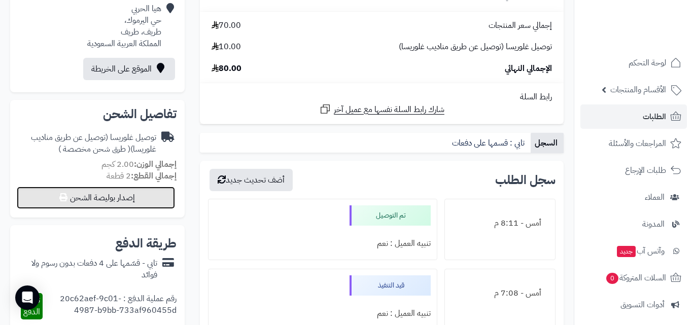
select select
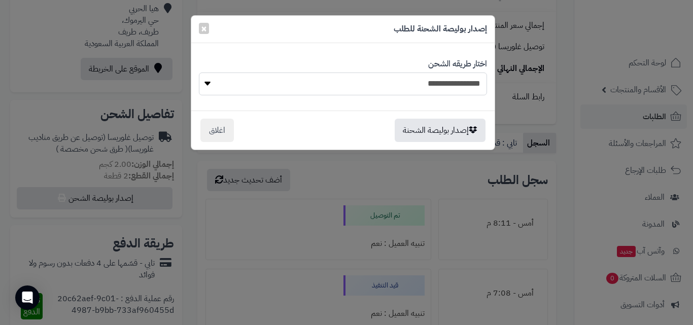
click at [232, 78] on select "**********" at bounding box center [343, 84] width 288 height 23
click at [214, 129] on button "اغلاق" at bounding box center [216, 129] width 33 height 23
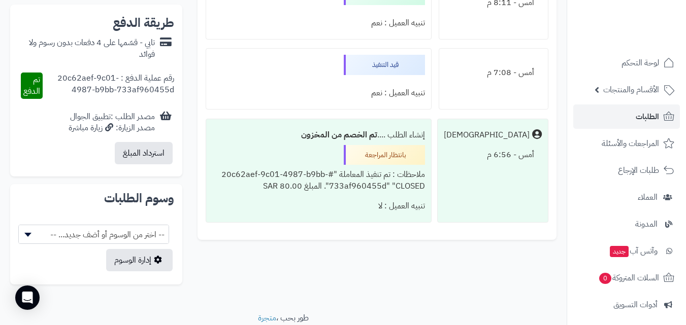
scroll to position [457, 0]
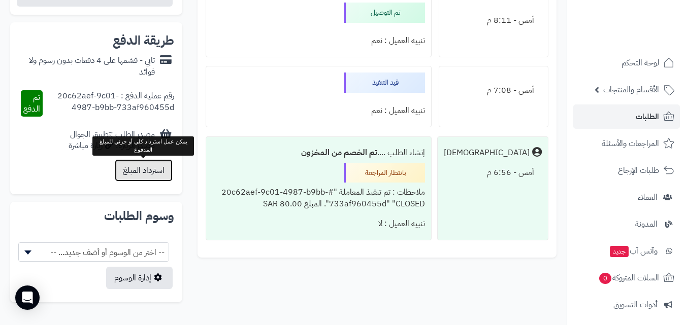
click at [146, 169] on button "استرداد المبلغ" at bounding box center [144, 170] width 58 height 22
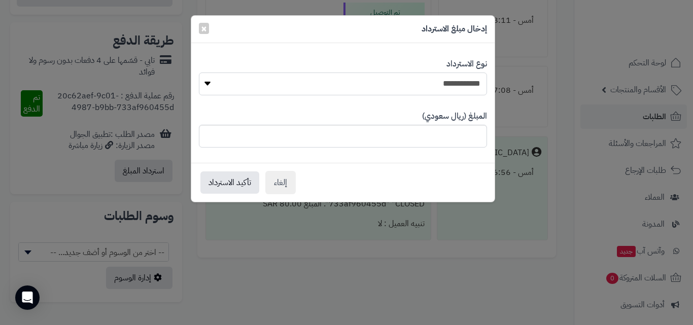
click at [427, 84] on select "**********" at bounding box center [343, 84] width 288 height 23
click at [207, 30] on button "×" at bounding box center [204, 27] width 10 height 11
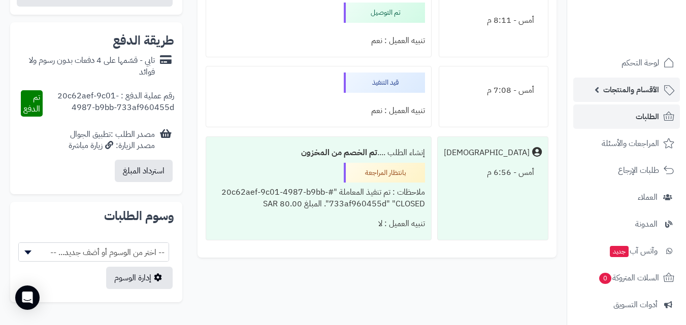
click at [637, 91] on span "الأقسام والمنتجات" at bounding box center [631, 90] width 56 height 14
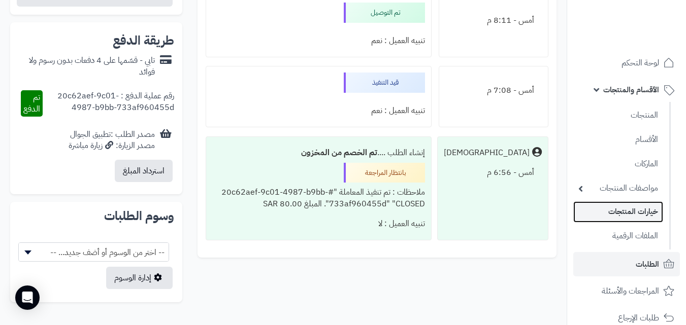
click at [628, 217] on link "خيارات المنتجات" at bounding box center [618, 211] width 90 height 21
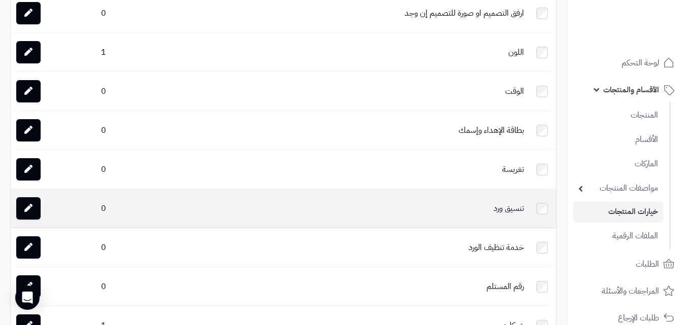
scroll to position [304, 0]
